Goal: Communication & Community: Answer question/provide support

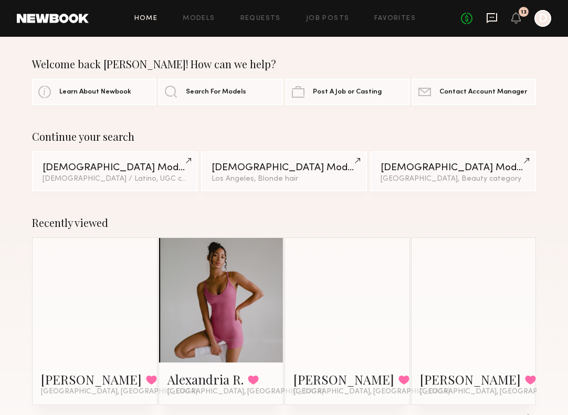
click at [493, 22] on icon at bounding box center [492, 18] width 12 height 12
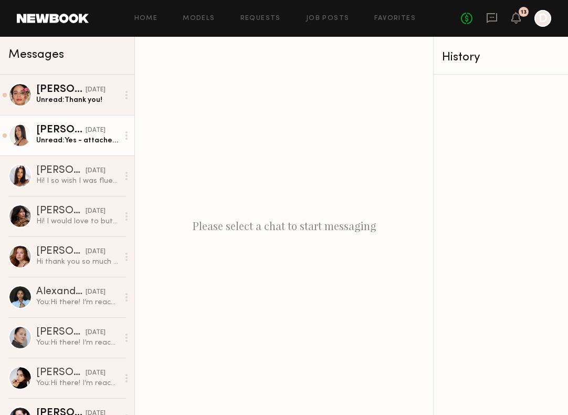
click at [77, 138] on div "Unread: Yes - attached x [URL][DOMAIN_NAME]" at bounding box center [77, 141] width 82 height 10
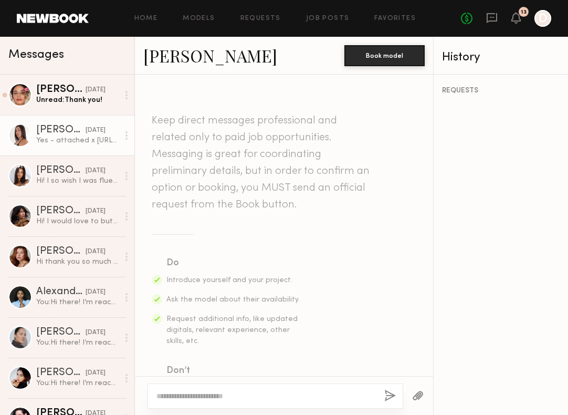
scroll to position [857, 0]
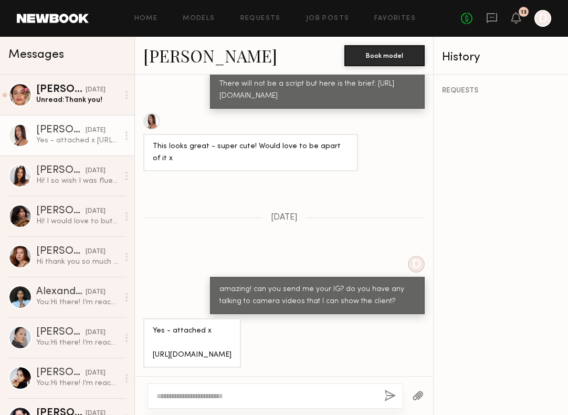
drag, startPoint x: 282, startPoint y: 352, endPoint x: 149, endPoint y: 358, distance: 132.5
click at [149, 358] on div "Yes - attached x [URL][DOMAIN_NAME]" at bounding box center [192, 342] width 98 height 49
copy div "[URL][DOMAIN_NAME]"
